Goal: Task Accomplishment & Management: Complete application form

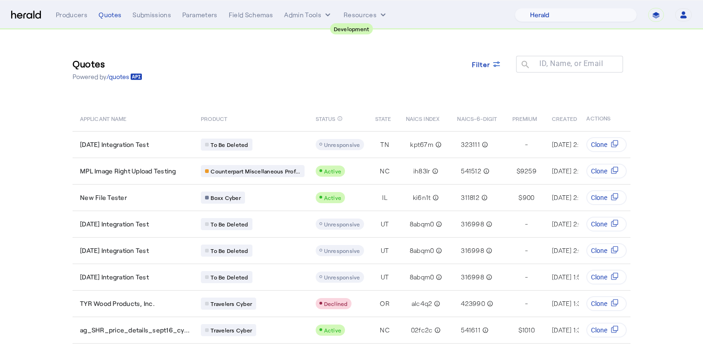
select select "pfm_2v8p_herald_api"
click at [242, 76] on div "Quotes Powered by /quotes Filter ID, Name, or Email search" at bounding box center [351, 69] width 558 height 42
click at [107, 16] on div "Quotes" at bounding box center [110, 14] width 23 height 9
click at [107, 14] on div "Quotes" at bounding box center [110, 14] width 23 height 9
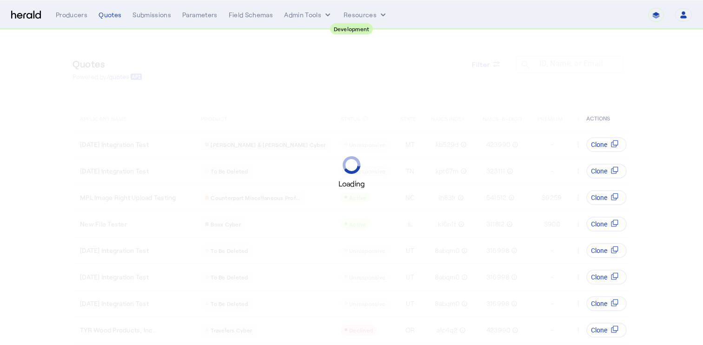
select select "pfm_2v8p_herald_api"
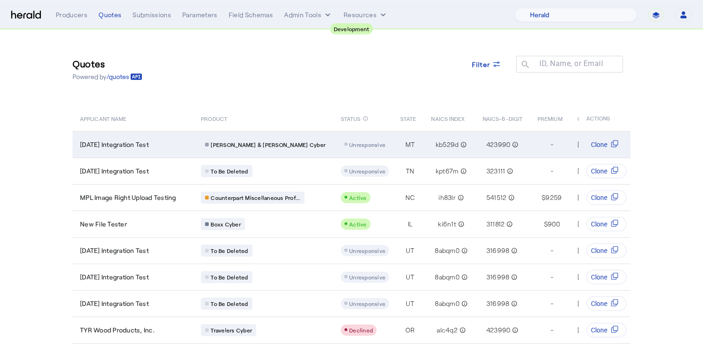
click at [178, 141] on div "2025-09-19 Integration Test" at bounding box center [135, 144] width 110 height 9
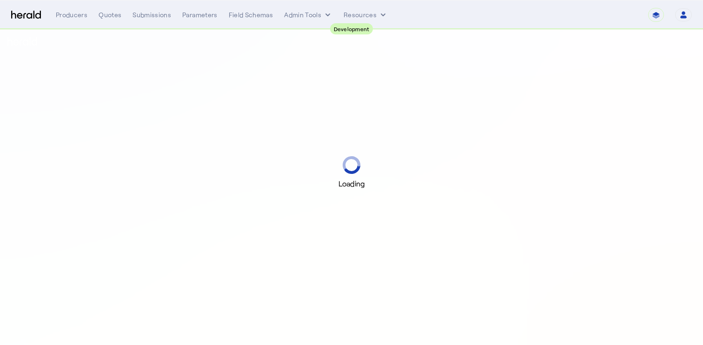
select select "pfm_2v8p_herald_api"
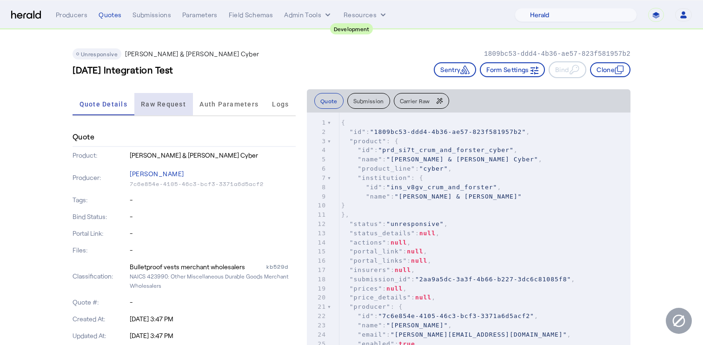
click at [155, 99] on span "Raw Request" at bounding box center [163, 104] width 45 height 22
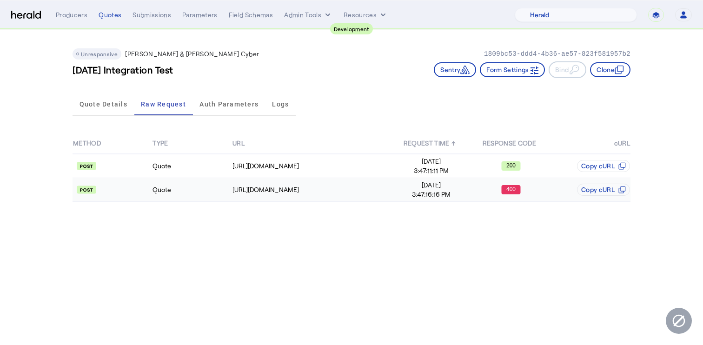
click at [211, 186] on td "Quote" at bounding box center [191, 190] width 79 height 24
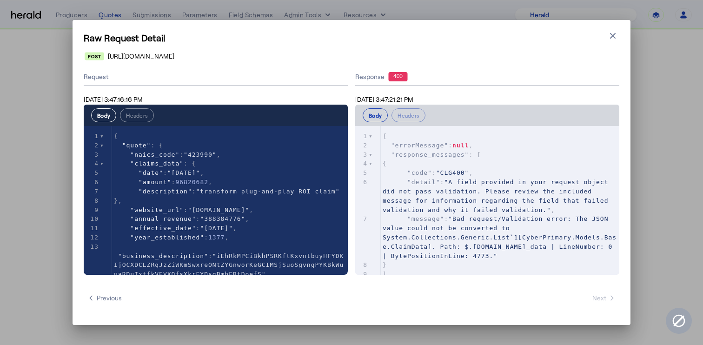
scroll to position [19, 0]
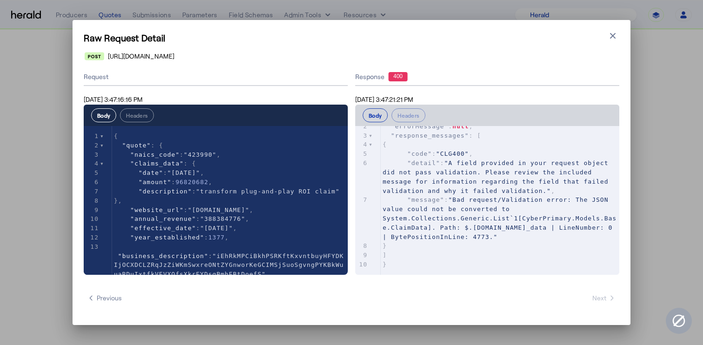
click at [511, 228] on span ""Bad request/Validation error: The JSON value could not be converted to System.…" at bounding box center [499, 218] width 234 height 44
type textarea "**********"
click at [511, 228] on span ""Bad request/Validation error: The JSON value could not be converted to System.…" at bounding box center [499, 218] width 234 height 44
type textarea "********"
type textarea "**********"
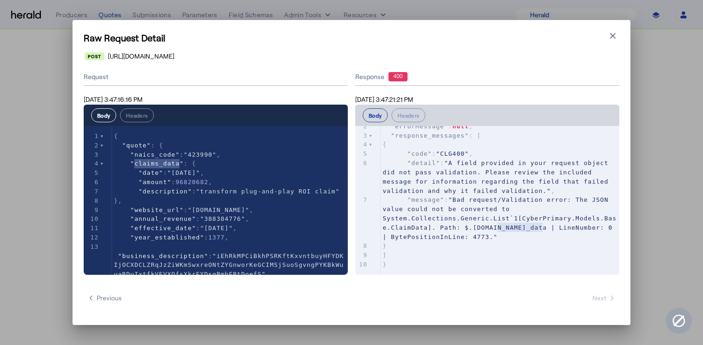
type textarea "**********"
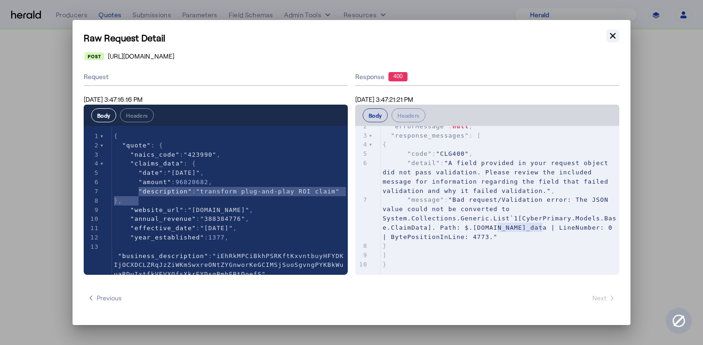
click at [612, 32] on icon "button" at bounding box center [612, 35] width 9 height 9
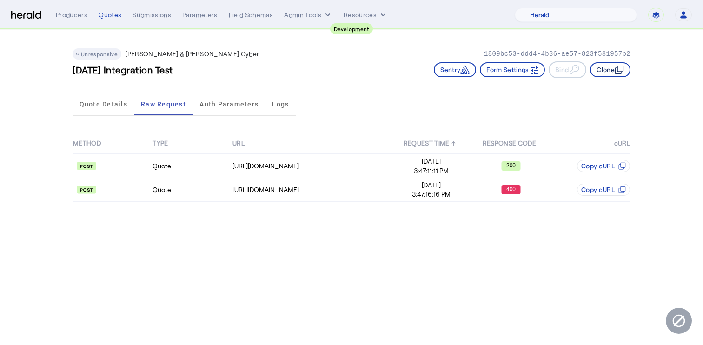
click at [613, 70] on button "Clone" at bounding box center [610, 69] width 40 height 15
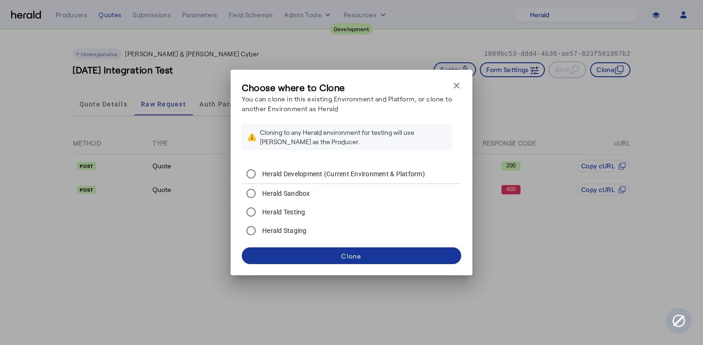
click at [295, 250] on span at bounding box center [351, 255] width 219 height 22
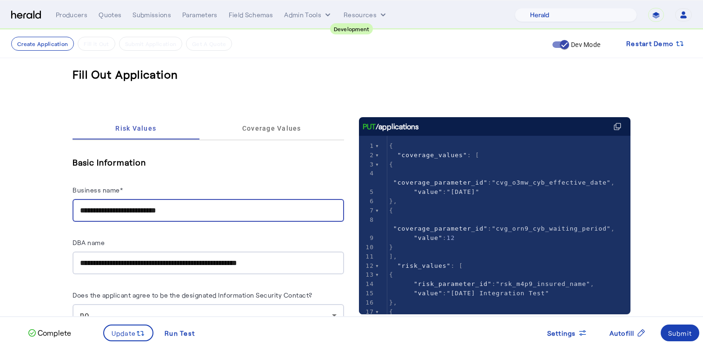
drag, startPoint x: 189, startPoint y: 210, endPoint x: 124, endPoint y: 209, distance: 65.5
click at [124, 209] on input "**********" at bounding box center [208, 210] width 256 height 11
type input "**********"
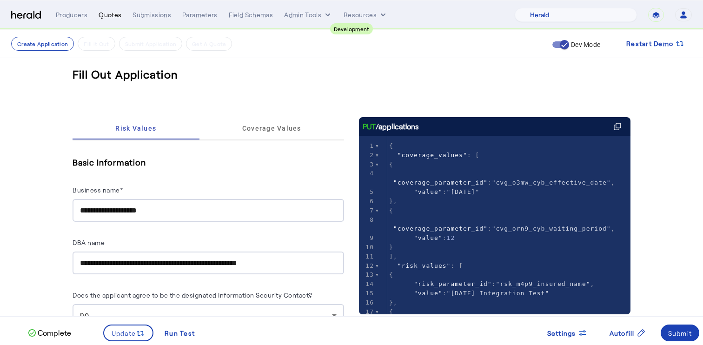
click at [106, 13] on div "Quotes" at bounding box center [110, 14] width 23 height 9
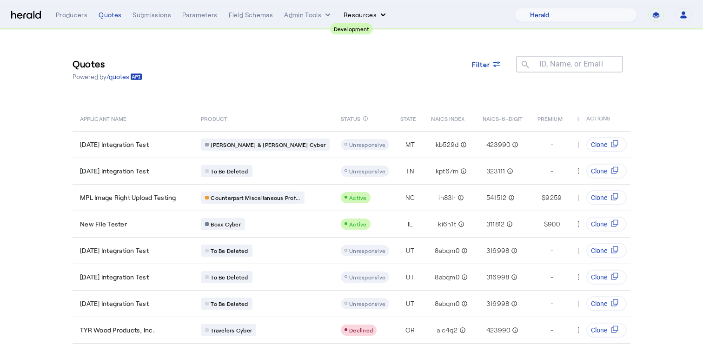
click at [355, 14] on button "Resources" at bounding box center [365, 14] width 44 height 9
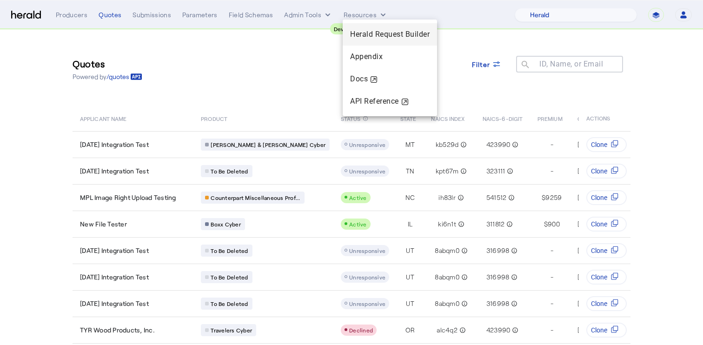
click at [384, 36] on span "Herald Request Builder" at bounding box center [389, 34] width 79 height 9
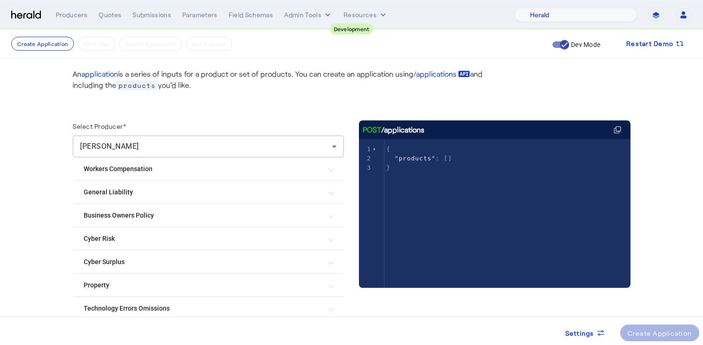
click at [275, 248] on mat-expansion-panel-header "Cyber Risk" at bounding box center [207, 238] width 271 height 22
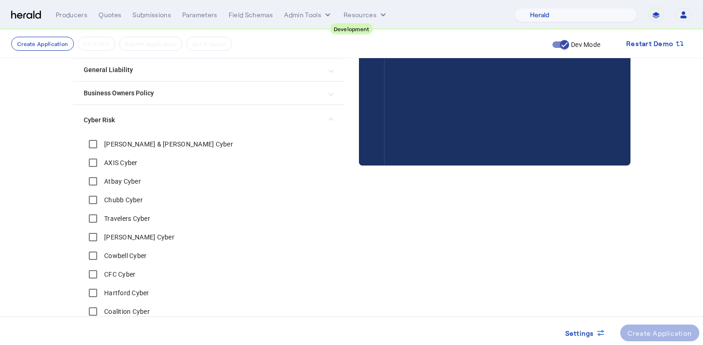
scroll to position [154, 0]
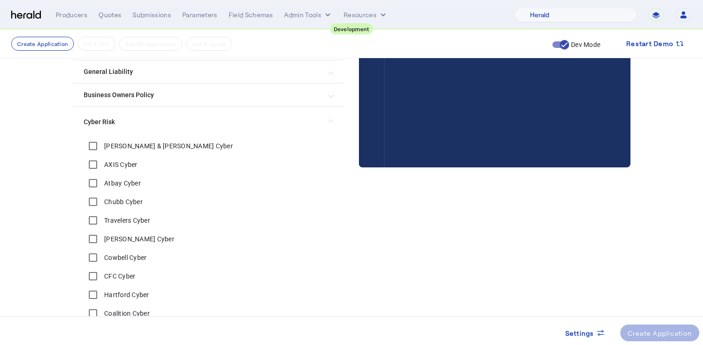
click at [141, 147] on label "Crum & Forster Cyber" at bounding box center [167, 145] width 131 height 9
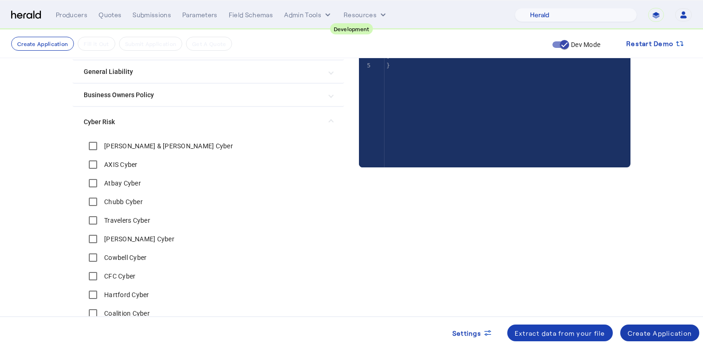
click at [664, 330] on div "Create Application" at bounding box center [659, 333] width 65 height 10
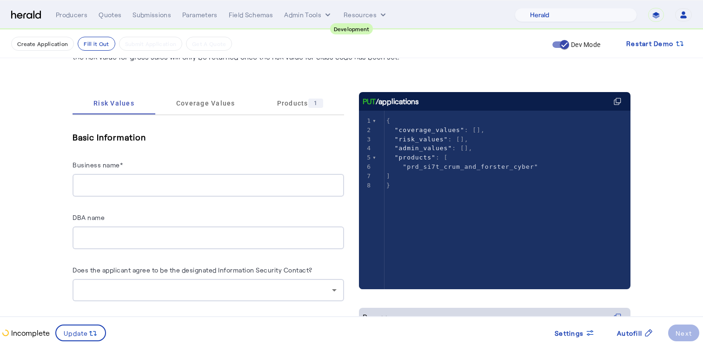
scroll to position [105, 0]
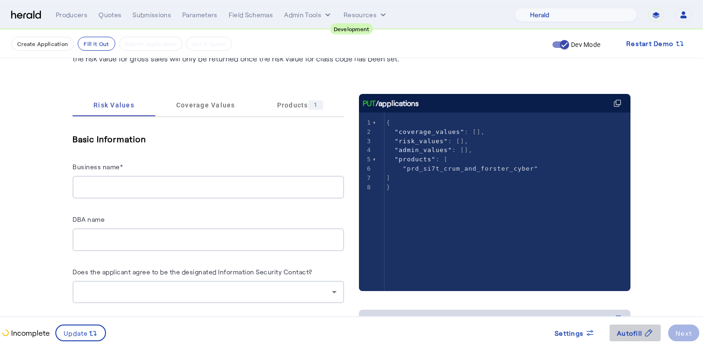
click at [632, 329] on span "Autofill" at bounding box center [629, 333] width 25 height 10
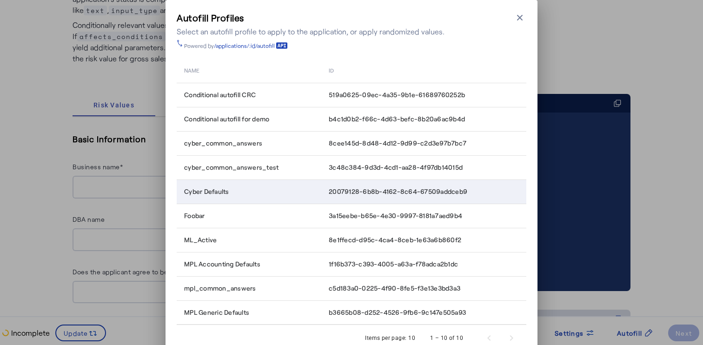
click at [247, 191] on div "Cyber Defaults" at bounding box center [250, 191] width 133 height 9
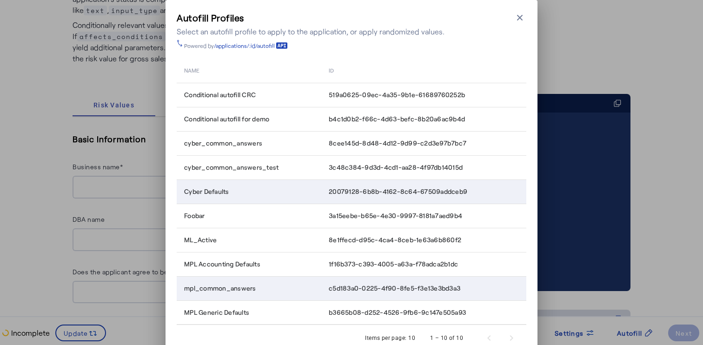
scroll to position [41, 0]
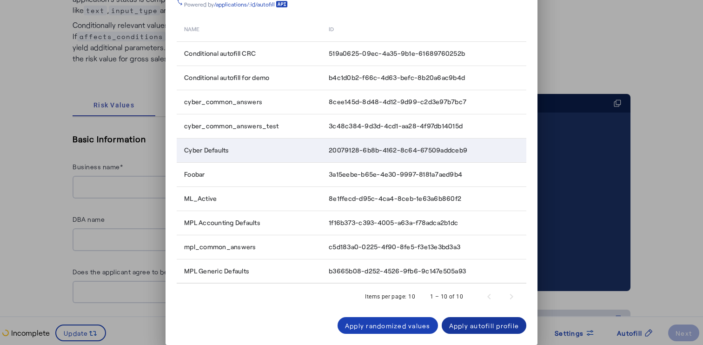
click at [458, 323] on div "Apply autofill profile" at bounding box center [484, 326] width 70 height 10
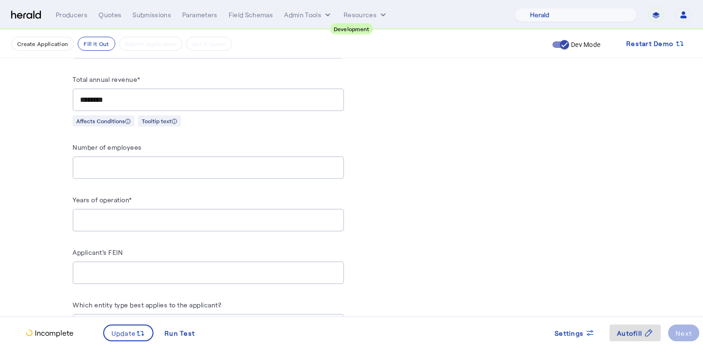
scroll to position [836, 0]
click at [201, 217] on input "Years of operation*" at bounding box center [208, 218] width 256 height 11
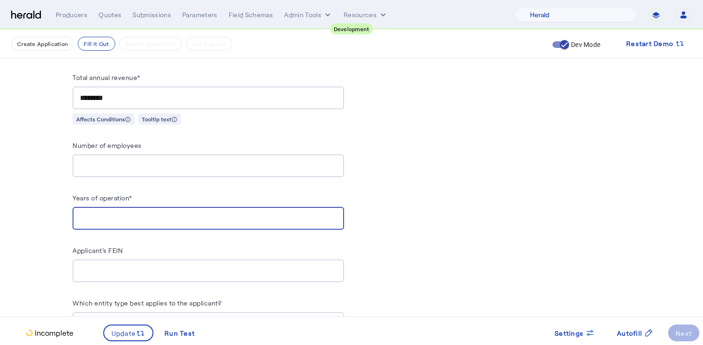
type input "*"
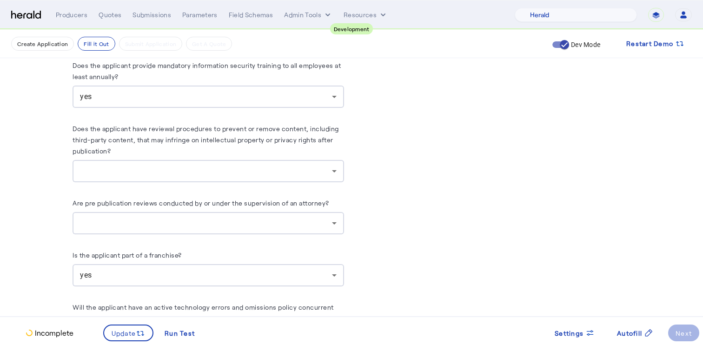
scroll to position [2176, 0]
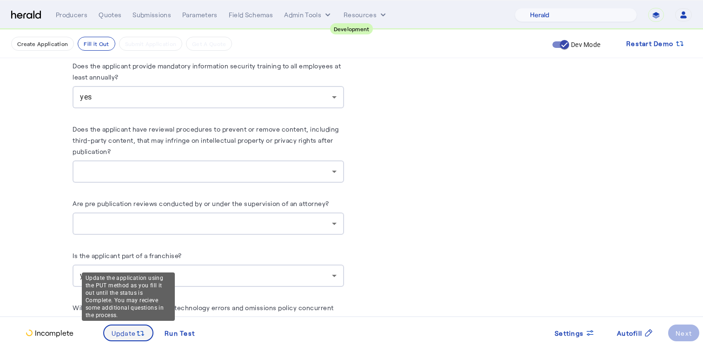
click at [136, 329] on icon at bounding box center [140, 333] width 9 height 9
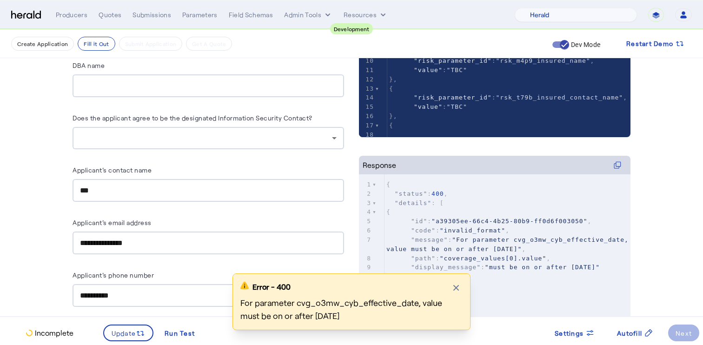
scroll to position [0, 0]
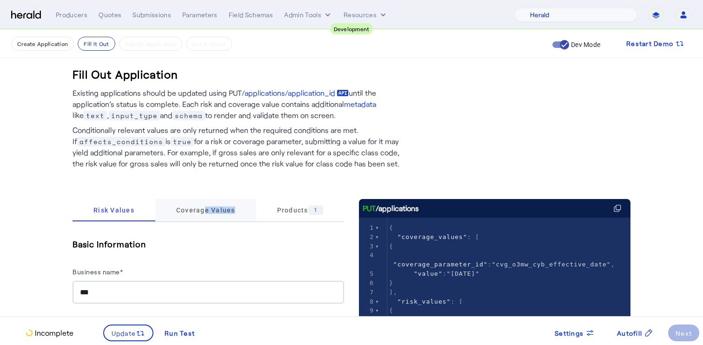
click at [199, 214] on span "Coverage Values" at bounding box center [205, 210] width 59 height 22
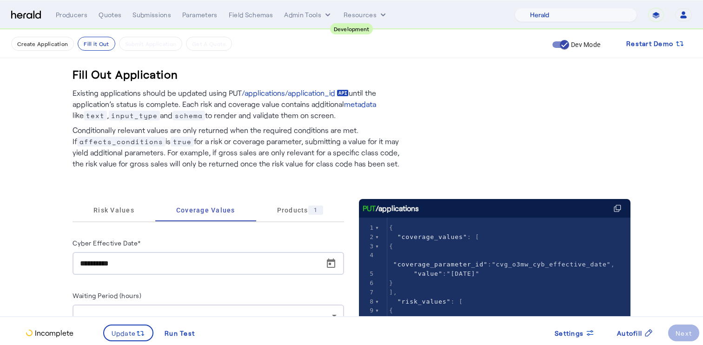
click at [255, 265] on input "**********" at bounding box center [211, 263] width 262 height 11
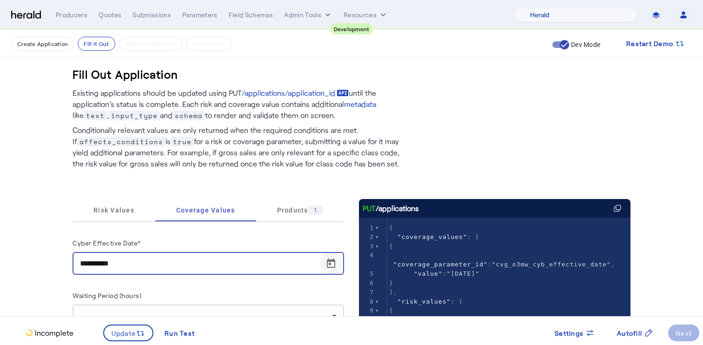
click at [331, 265] on span "Open calendar" at bounding box center [331, 263] width 22 height 22
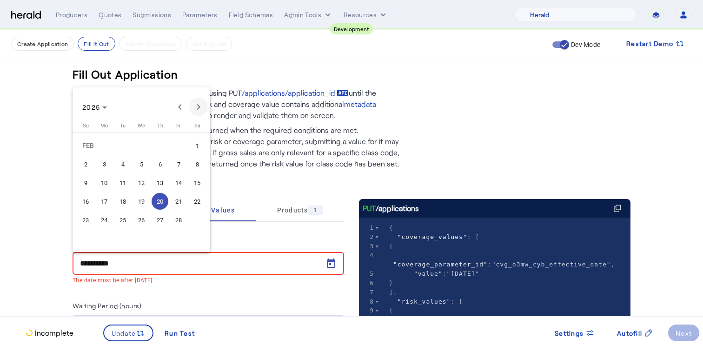
click at [199, 107] on span "Next month" at bounding box center [198, 107] width 19 height 19
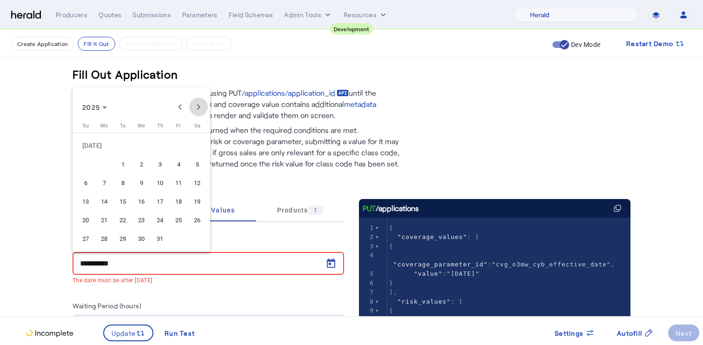
click at [199, 107] on span "Next month" at bounding box center [198, 107] width 19 height 19
click at [141, 146] on span "1" at bounding box center [141, 145] width 17 height 17
type input "**********"
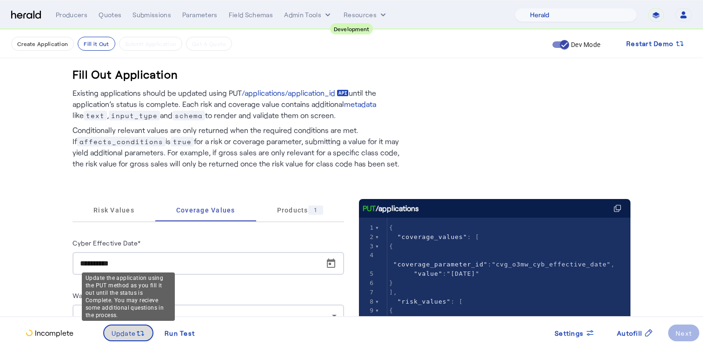
click at [120, 330] on span "Update" at bounding box center [124, 333] width 25 height 10
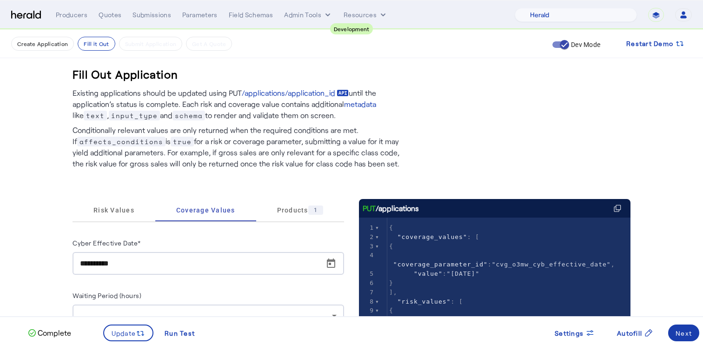
click at [684, 334] on div "Next" at bounding box center [683, 333] width 16 height 10
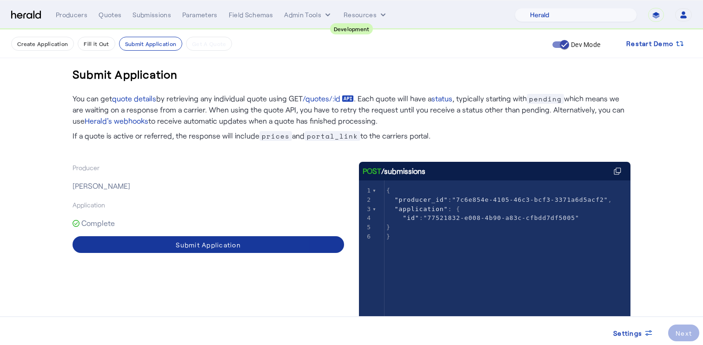
click at [212, 243] on div "Submit Application" at bounding box center [208, 245] width 65 height 10
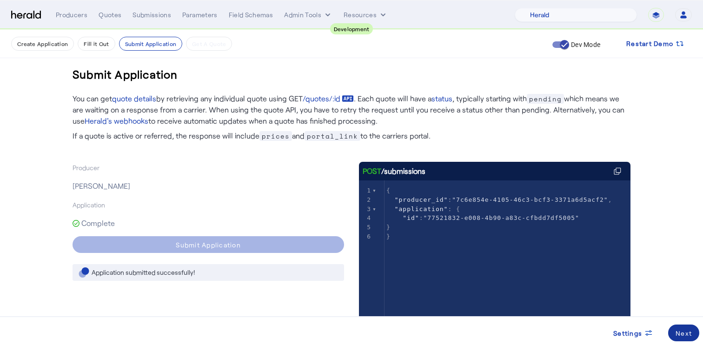
click at [680, 331] on div "Next" at bounding box center [683, 333] width 16 height 10
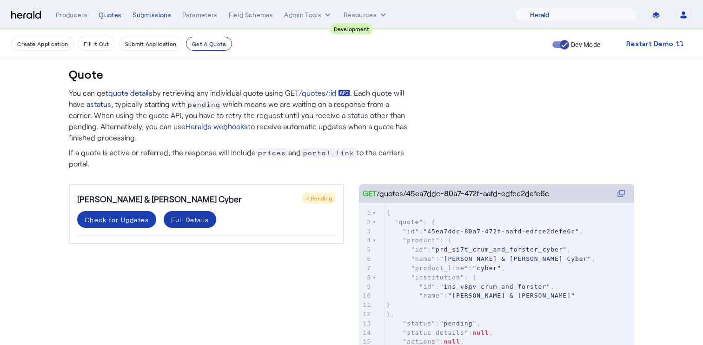
click at [181, 219] on div "Full Details" at bounding box center [190, 220] width 38 height 10
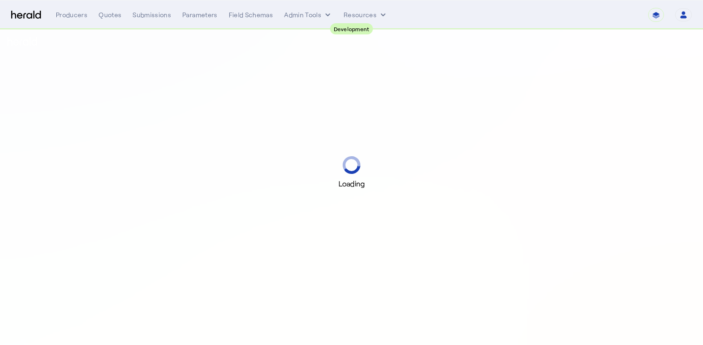
select select "pfm_2v8p_herald_api"
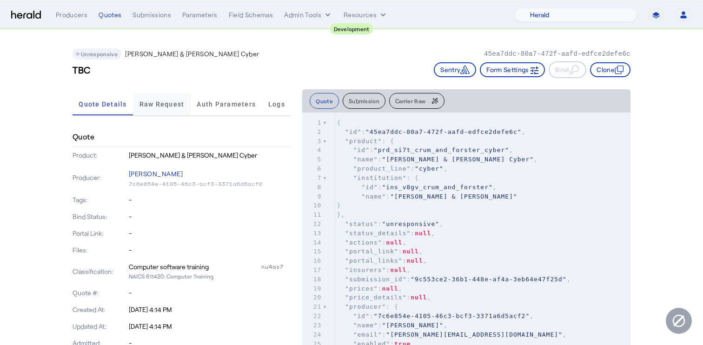
click at [155, 96] on span "Raw Request" at bounding box center [161, 104] width 45 height 22
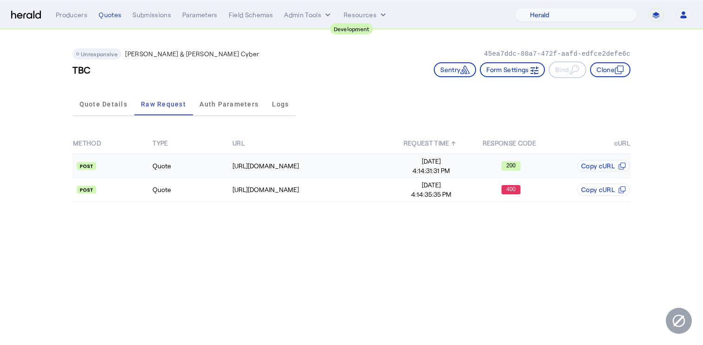
click at [167, 171] on td "Quote" at bounding box center [191, 166] width 79 height 24
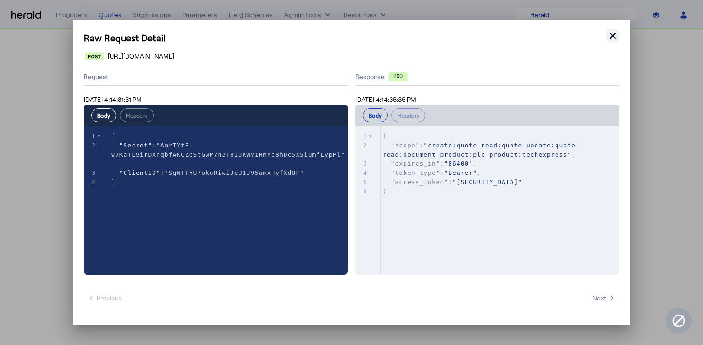
click at [615, 36] on icon "button" at bounding box center [612, 35] width 9 height 9
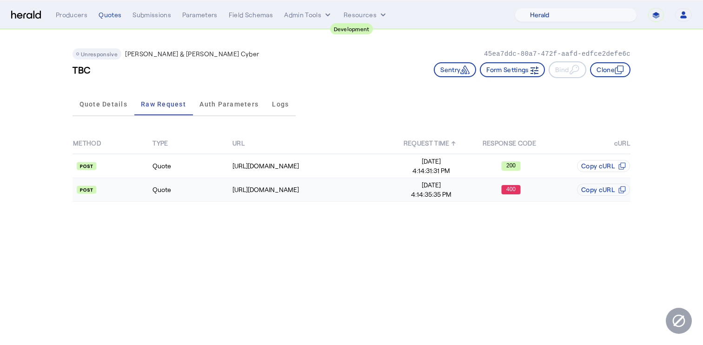
click at [140, 185] on api-badge at bounding box center [112, 189] width 79 height 9
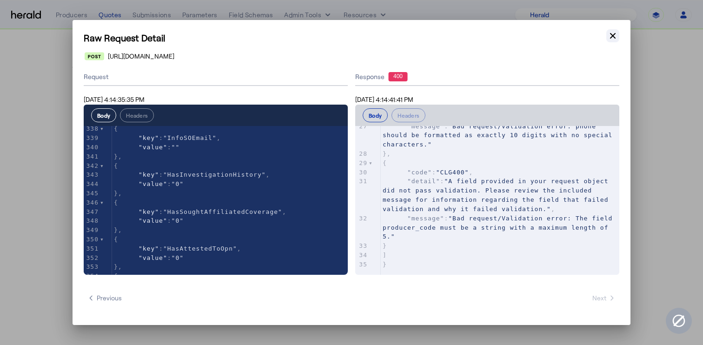
click at [616, 36] on icon "button" at bounding box center [612, 35] width 9 height 9
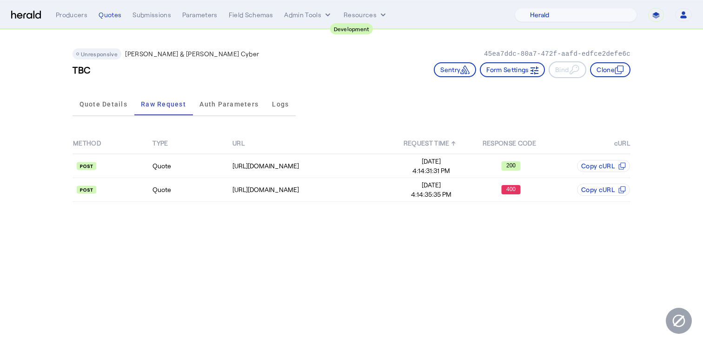
click at [172, 257] on body "**********" at bounding box center [351, 172] width 703 height 345
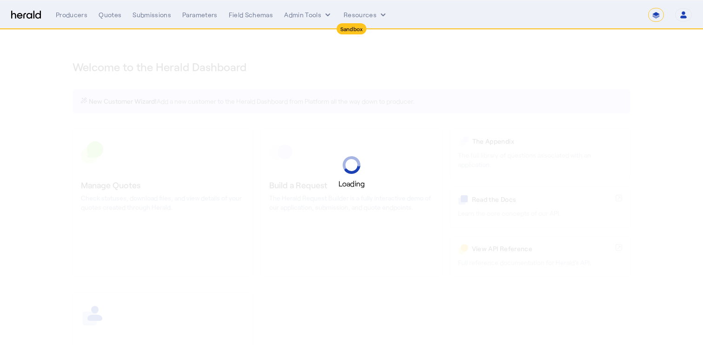
select select "*******"
select select "pfm_2v8p_herald_api"
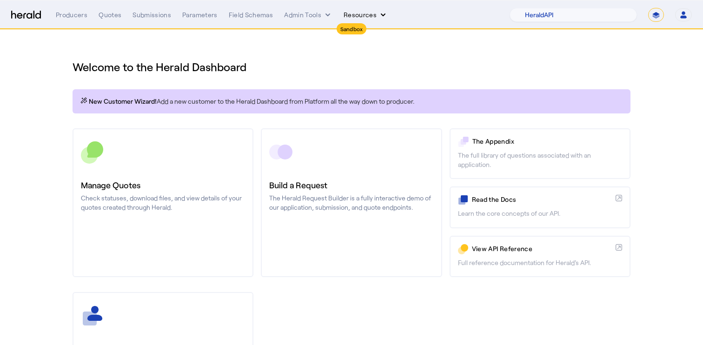
click at [370, 16] on button "Resources" at bounding box center [365, 14] width 44 height 9
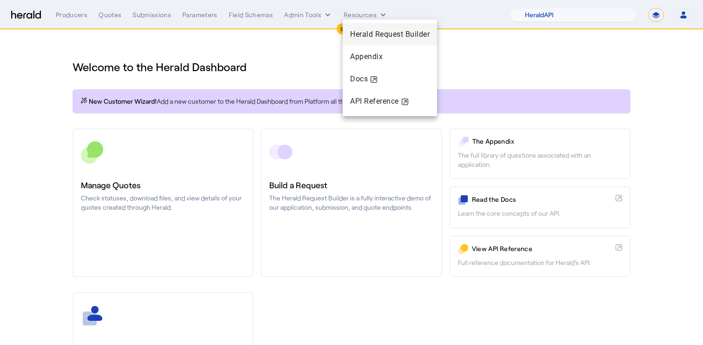
click at [370, 30] on span "Herald Request Builder" at bounding box center [389, 34] width 79 height 9
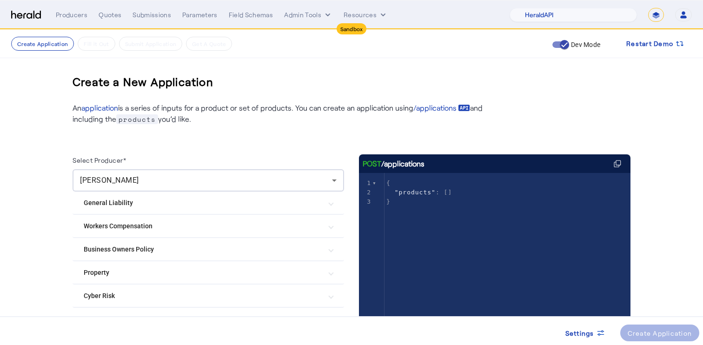
click at [186, 288] on mat-expansion-panel-header "Cyber Risk" at bounding box center [207, 295] width 271 height 22
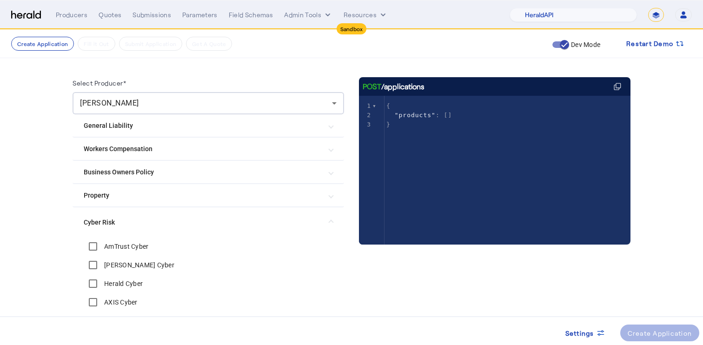
click at [130, 253] on div "AmTrust Cyber" at bounding box center [116, 246] width 65 height 19
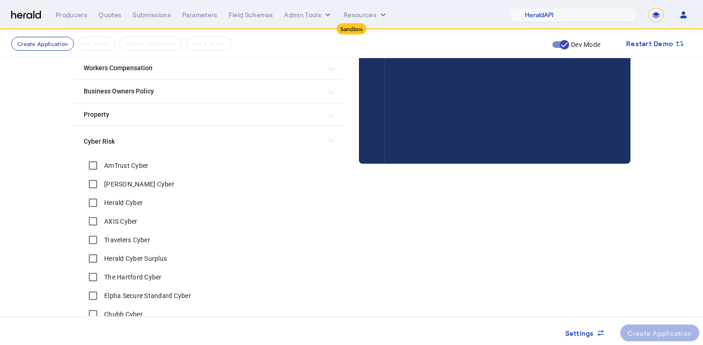
scroll to position [194, 0]
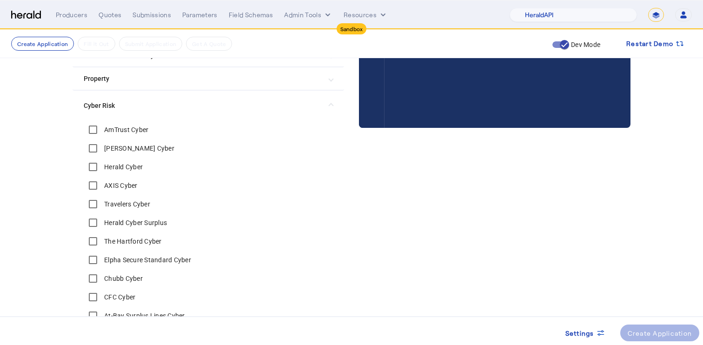
click at [117, 280] on label "Chubb Cyber" at bounding box center [122, 278] width 40 height 9
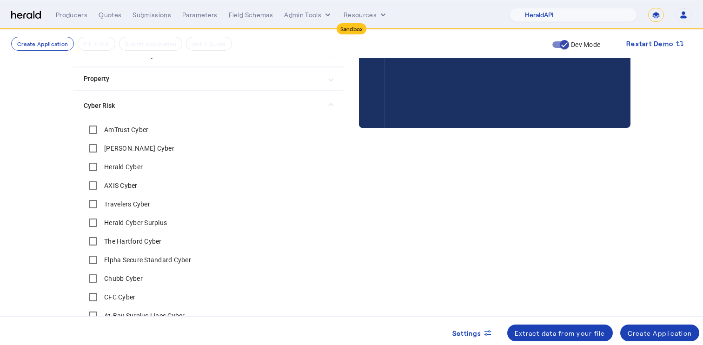
click at [115, 296] on label "CFC Cyber" at bounding box center [118, 296] width 33 height 9
click at [644, 334] on div "Create Application" at bounding box center [659, 333] width 65 height 10
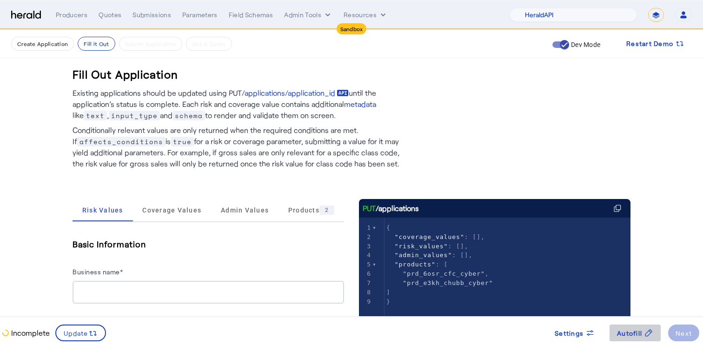
click at [624, 328] on span "Autofill" at bounding box center [629, 333] width 25 height 10
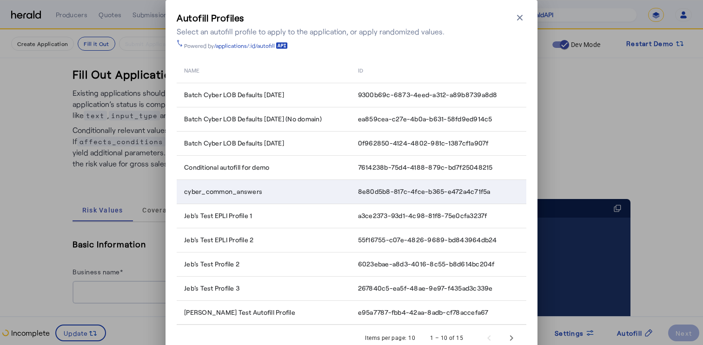
click at [251, 193] on span "cyber_common_answers" at bounding box center [223, 191] width 78 height 9
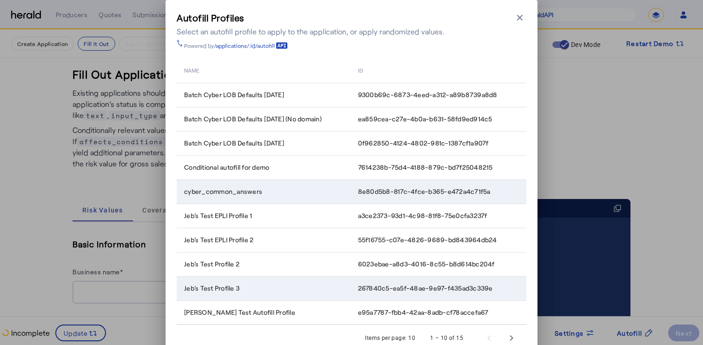
scroll to position [41, 0]
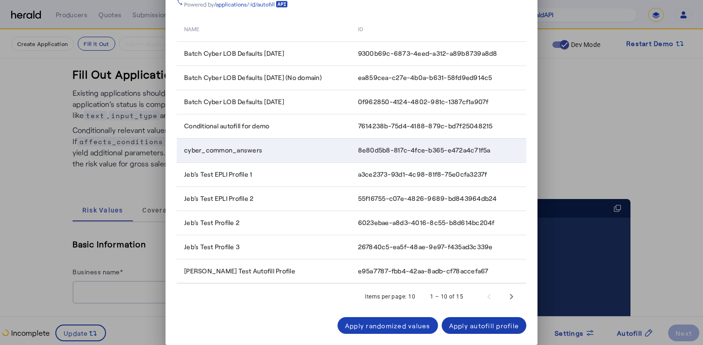
click at [474, 331] on span at bounding box center [483, 325] width 85 height 22
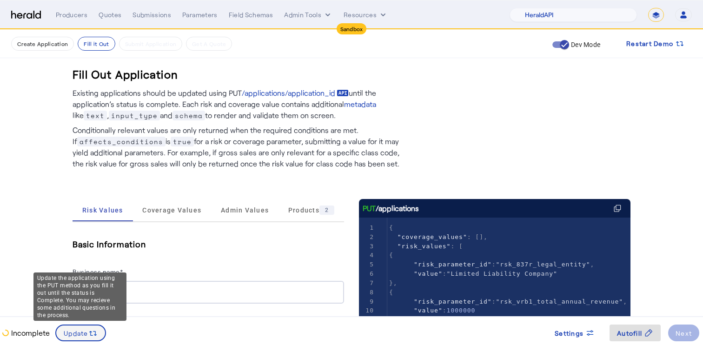
click at [69, 328] on span "Update" at bounding box center [76, 333] width 25 height 10
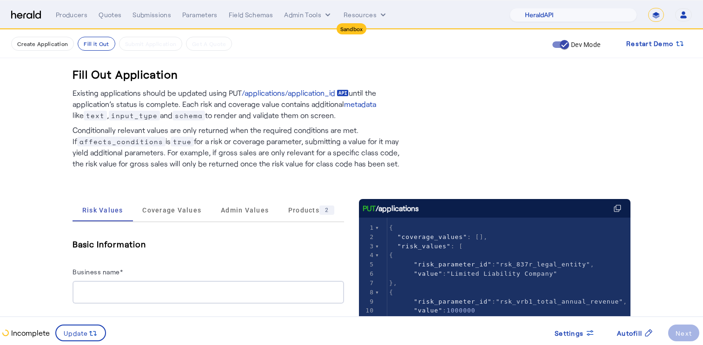
click at [122, 287] on input "Business name*" at bounding box center [208, 292] width 256 height 11
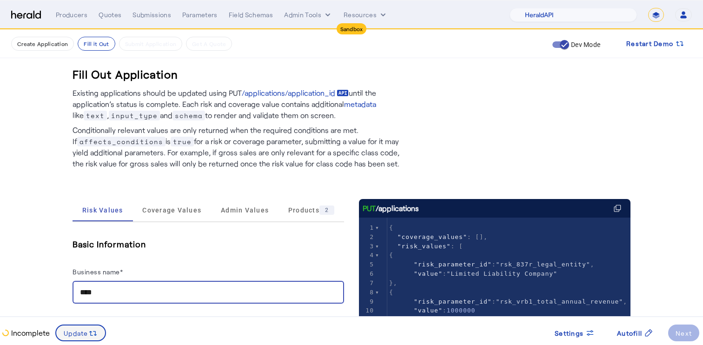
type input "****"
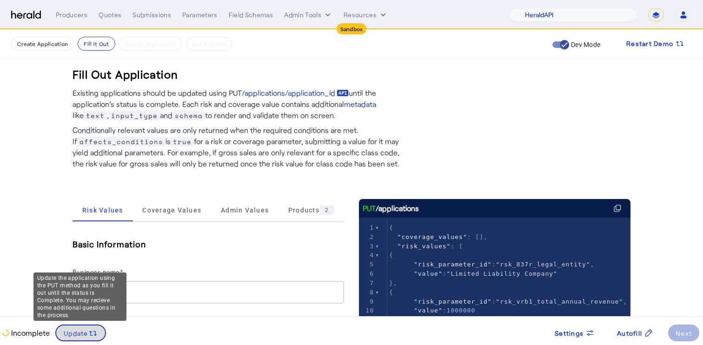
click at [82, 325] on span at bounding box center [80, 333] width 49 height 22
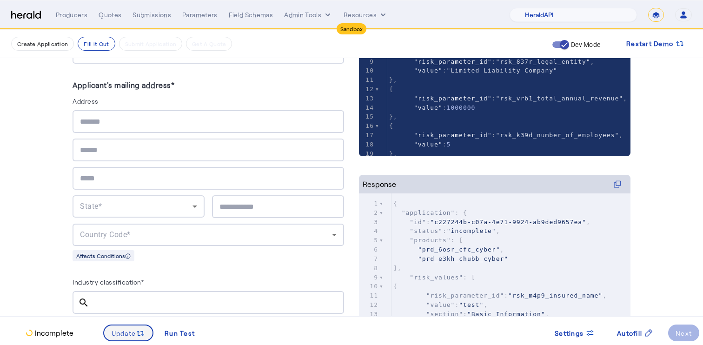
scroll to position [239, 0]
click at [646, 338] on span at bounding box center [634, 333] width 51 height 22
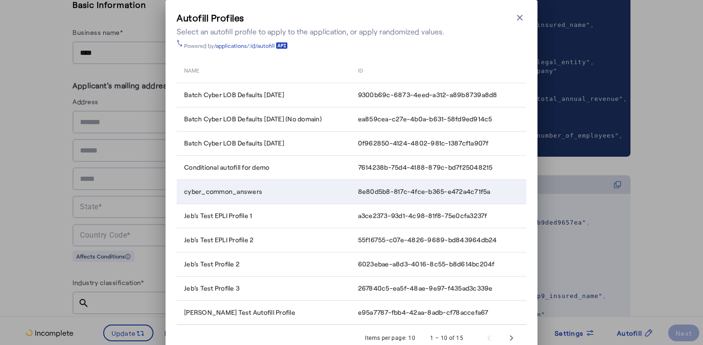
scroll to position [41, 0]
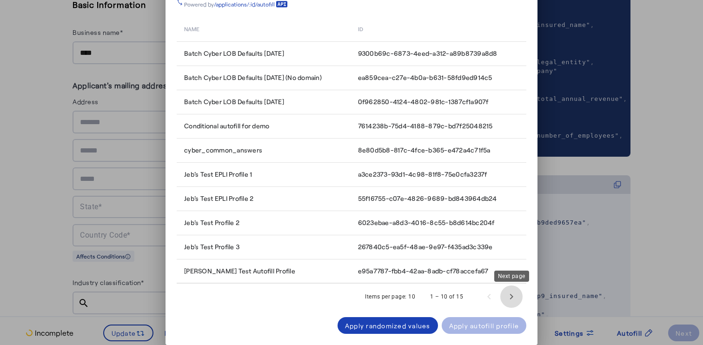
click at [512, 298] on span "Next page" at bounding box center [511, 296] width 22 height 22
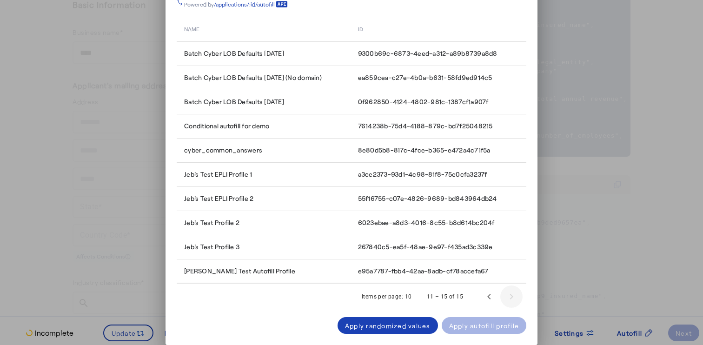
scroll to position [0, 0]
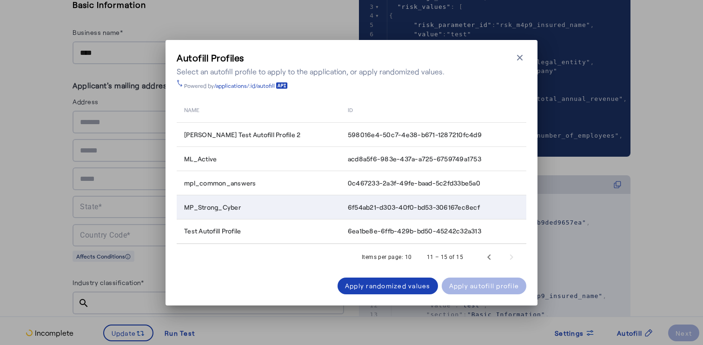
click at [237, 212] on td "MP_Strong_Cyber" at bounding box center [259, 207] width 164 height 24
click at [480, 280] on span at bounding box center [483, 286] width 85 height 22
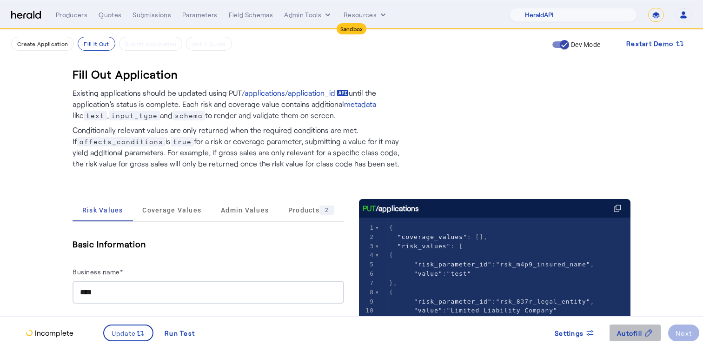
click at [625, 326] on span at bounding box center [634, 333] width 51 height 22
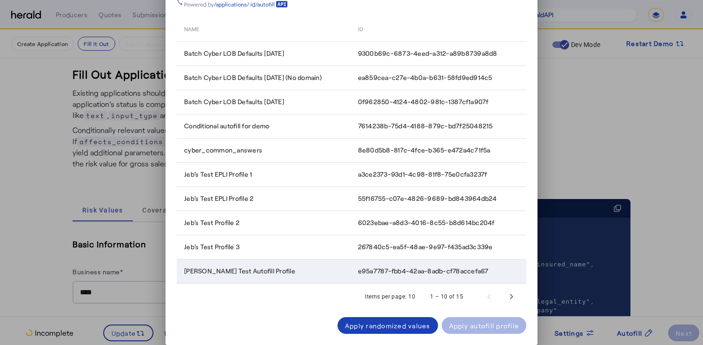
scroll to position [41, 0]
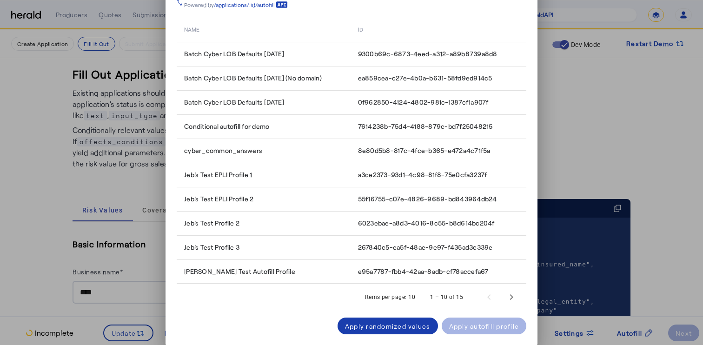
click at [392, 320] on span at bounding box center [387, 326] width 100 height 22
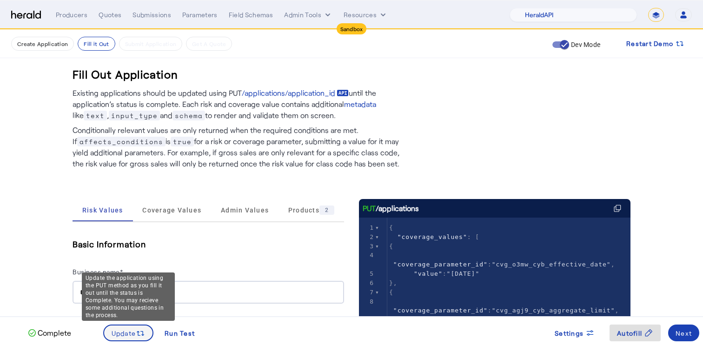
click at [127, 330] on span "Update" at bounding box center [124, 333] width 25 height 10
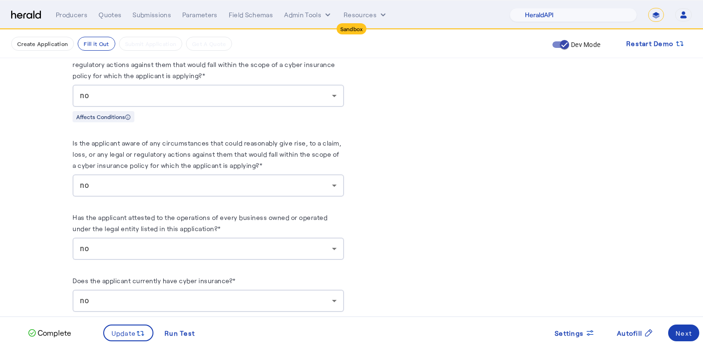
scroll to position [1662, 0]
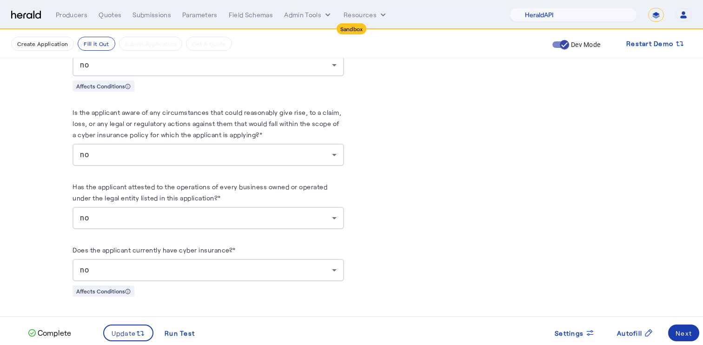
click at [685, 332] on div "Next" at bounding box center [683, 333] width 16 height 10
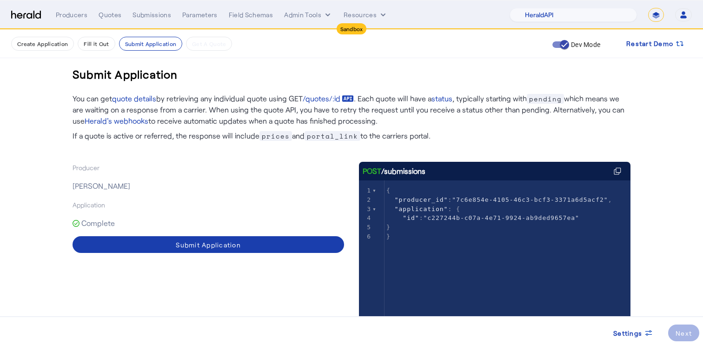
click at [306, 246] on span at bounding box center [207, 244] width 271 height 22
